Goal: Transaction & Acquisition: Purchase product/service

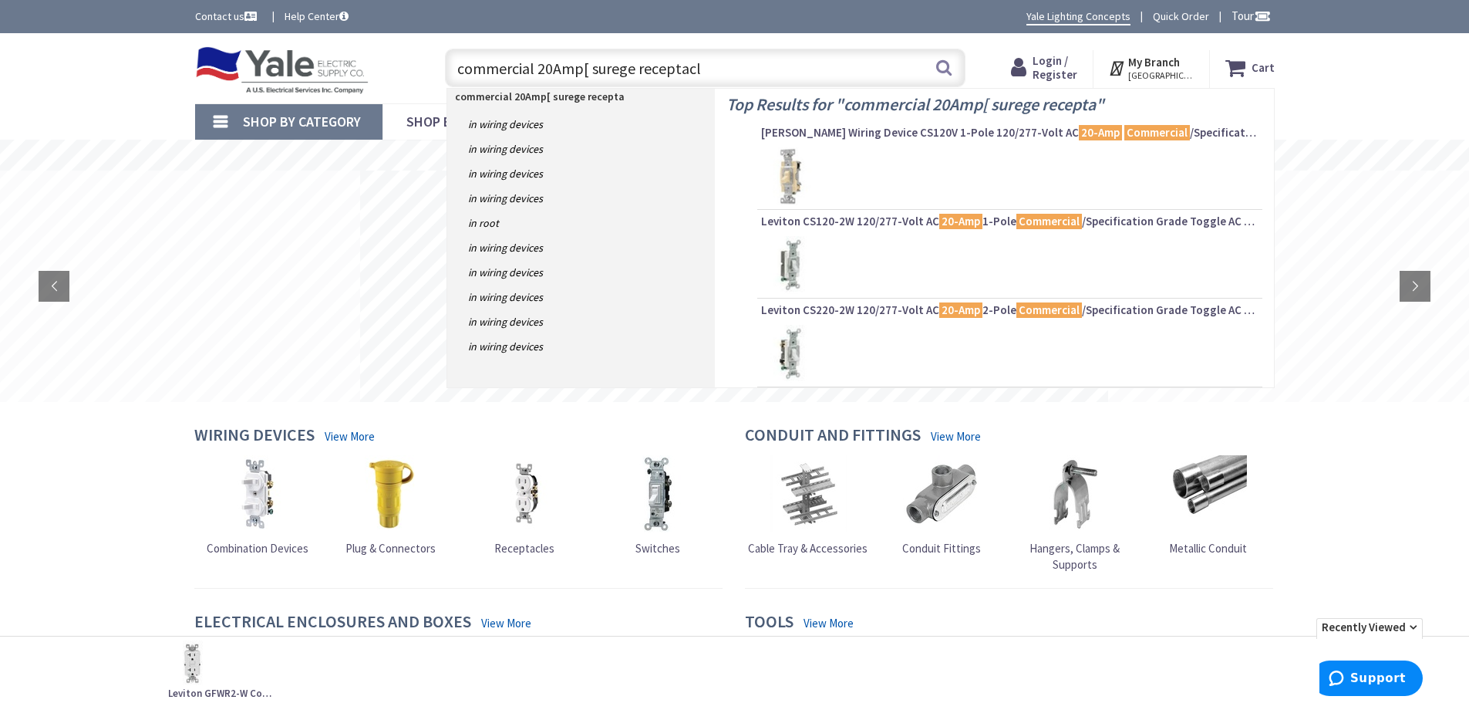
type input "commercial 20Amp[ surege receptacle"
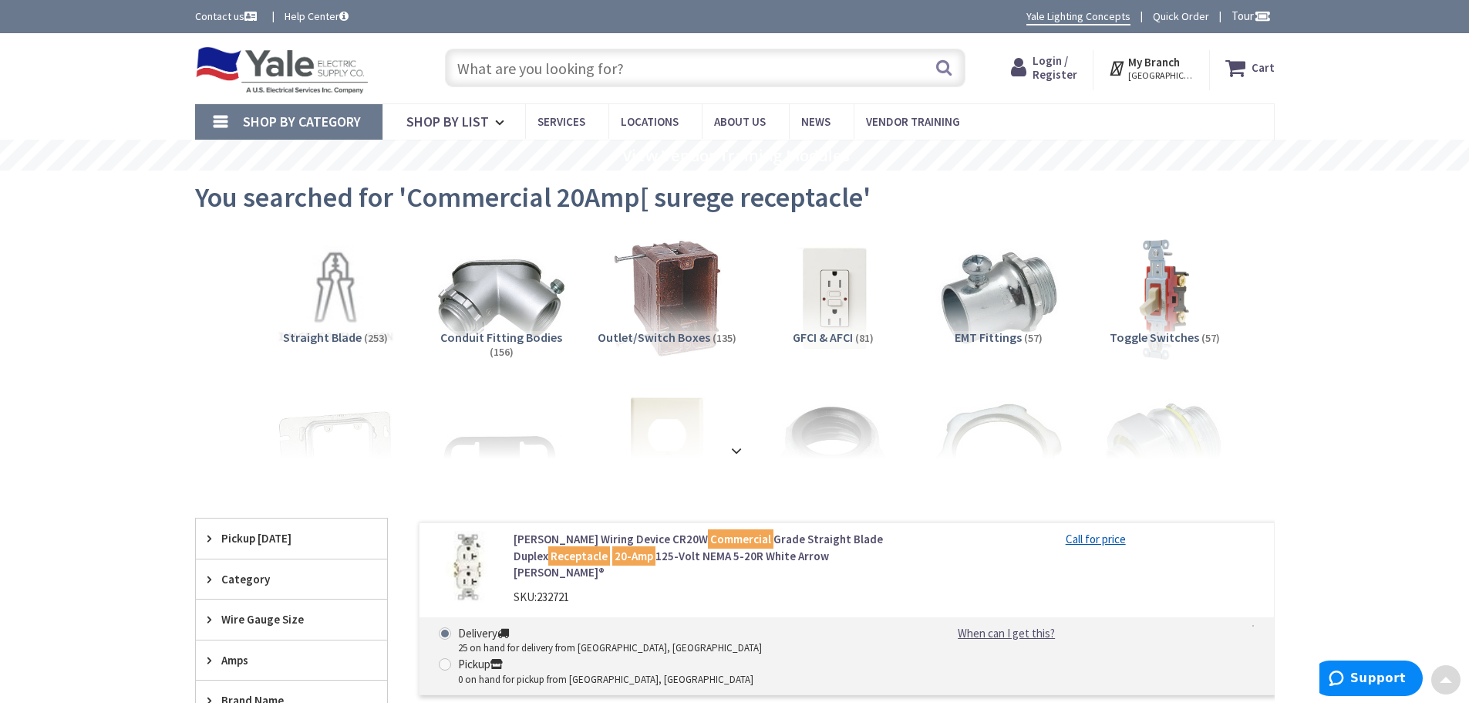
drag, startPoint x: 1472, startPoint y: 51, endPoint x: 1423, endPoint y: -93, distance: 152.5
